Goal: Task Accomplishment & Management: Complete application form

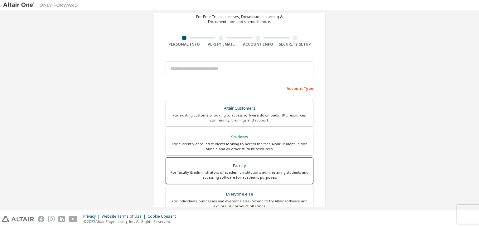
scroll to position [31, 0]
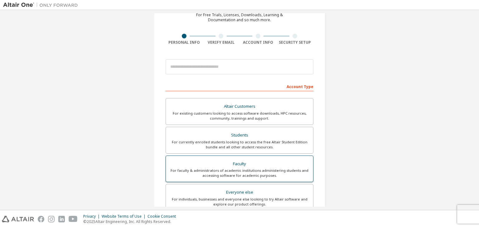
click at [232, 186] on label "Everyone else For individuals, businesses and everyone else looking to try Alta…" at bounding box center [240, 197] width 148 height 27
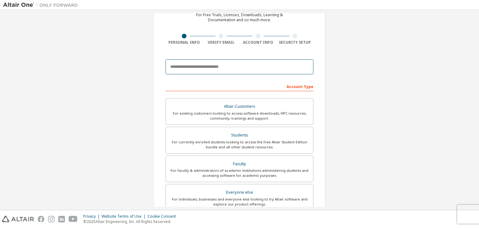
click at [207, 69] on input "email" at bounding box center [240, 66] width 148 height 15
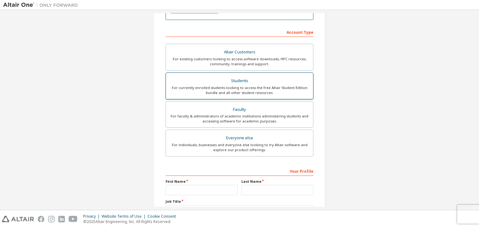
scroll to position [136, 0]
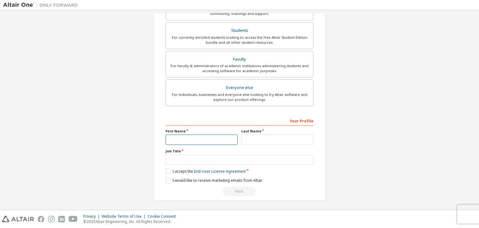
click at [228, 138] on input "text" at bounding box center [202, 140] width 72 height 10
type input "******"
click at [252, 141] on input "text" at bounding box center [278, 140] width 72 height 10
type input "******"
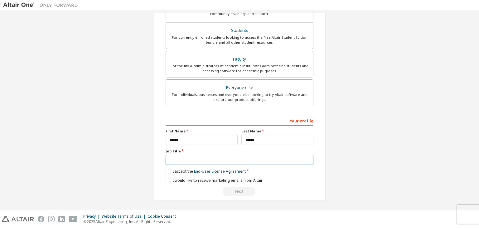
click at [203, 157] on input "text" at bounding box center [240, 160] width 148 height 10
type input "*******"
click at [167, 169] on label "I accept the End-User License Agreement" at bounding box center [206, 171] width 80 height 5
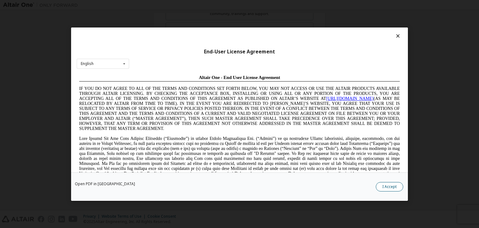
scroll to position [0, 0]
click at [396, 184] on button "I Accept" at bounding box center [389, 186] width 27 height 9
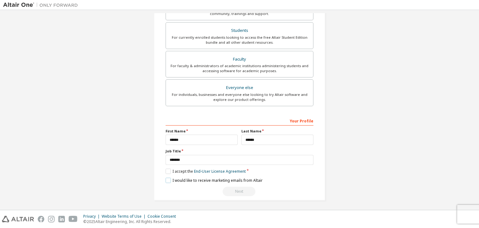
click at [166, 179] on label "I would like to receive marketing emails from Altair" at bounding box center [214, 180] width 97 height 5
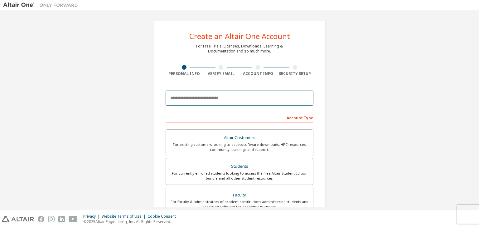
click at [233, 94] on input "email" at bounding box center [240, 98] width 148 height 15
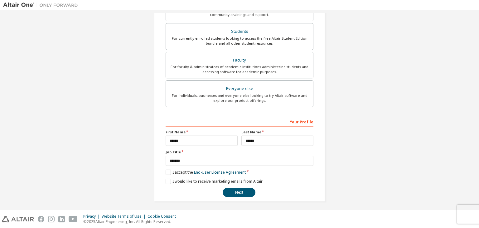
scroll to position [136, 0]
type input "**********"
click at [166, 180] on label "I would like to receive marketing emails from Altair" at bounding box center [214, 180] width 97 height 5
click at [226, 188] on button "Next" at bounding box center [239, 191] width 33 height 9
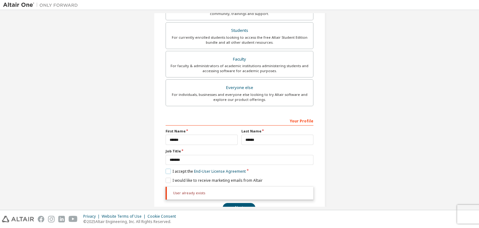
click at [167, 169] on label "I accept the End-User License Agreement" at bounding box center [206, 171] width 80 height 5
click at [167, 179] on label "I would like to receive marketing emails from Altair" at bounding box center [214, 180] width 97 height 5
click at [167, 170] on label "I accept the End-User License Agreement" at bounding box center [206, 171] width 80 height 5
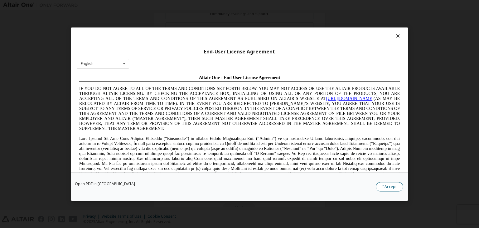
scroll to position [0, 0]
click at [391, 188] on button "I Accept" at bounding box center [389, 186] width 27 height 9
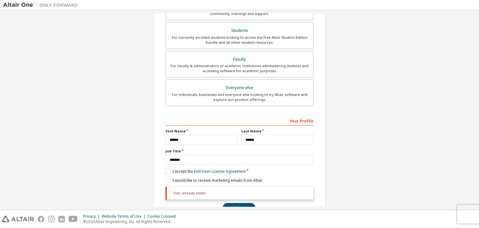
scroll to position [151, 0]
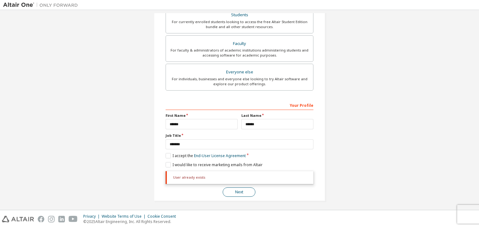
click at [232, 194] on button "Next" at bounding box center [239, 191] width 33 height 9
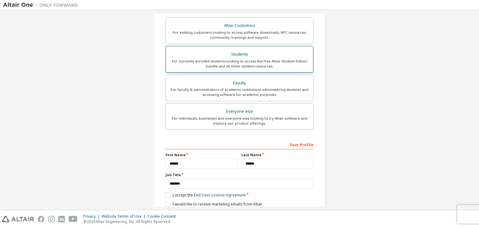
scroll to position [152, 0]
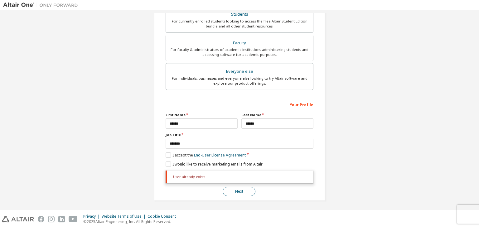
click at [235, 194] on button "Next" at bounding box center [239, 191] width 33 height 9
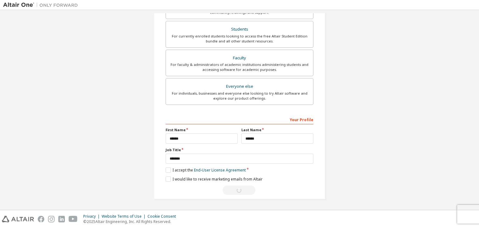
scroll to position [136, 0]
